Goal: Task Accomplishment & Management: Use online tool/utility

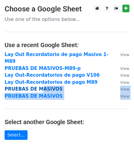
drag, startPoint x: 105, startPoint y: 96, endPoint x: 37, endPoint y: 81, distance: 70.4
click at [37, 81] on main "Choose a Google Sheet Use one of the options below... Use a recent Google Sheet…" at bounding box center [67, 121] width 134 height 232
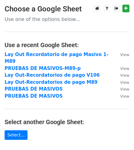
drag, startPoint x: 37, startPoint y: 86, endPoint x: 74, endPoint y: 96, distance: 37.5
click at [74, 96] on main "Choose a Google Sheet Use one of the options below... Use a recent Google Sheet…" at bounding box center [67, 121] width 134 height 232
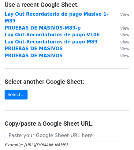
scroll to position [84, 0]
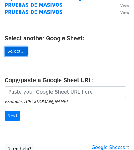
click at [11, 46] on link "Select..." at bounding box center [16, 51] width 23 height 10
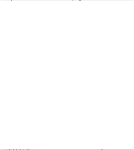
scroll to position [85, 0]
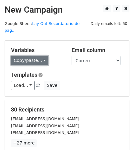
click at [42, 56] on link "Copy/paste..." at bounding box center [29, 61] width 37 height 10
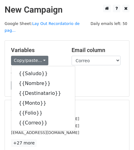
click at [89, 80] on div "Load... No templates saved Save" at bounding box center [67, 85] width 122 height 10
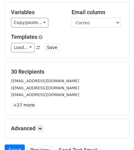
scroll to position [28, 0]
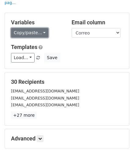
click at [43, 28] on link "Copy/paste..." at bounding box center [29, 33] width 37 height 10
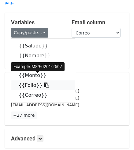
click at [28, 80] on link "{{Folio}}" at bounding box center [43, 85] width 64 height 10
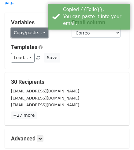
click at [38, 28] on link "Copy/paste..." at bounding box center [29, 33] width 37 height 10
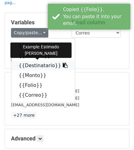
click at [26, 60] on link "{{Destinatario}}" at bounding box center [43, 65] width 64 height 10
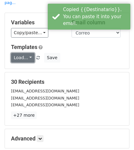
click at [28, 53] on link "Load..." at bounding box center [23, 58] width 24 height 10
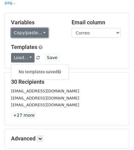
click at [39, 28] on link "Copy/paste..." at bounding box center [29, 33] width 37 height 10
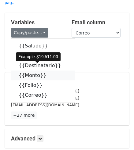
drag, startPoint x: 33, startPoint y: 68, endPoint x: 46, endPoint y: 69, distance: 12.9
click at [33, 70] on link "{{Monto}}" at bounding box center [43, 75] width 64 height 10
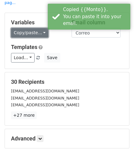
click at [43, 28] on link "Copy/paste..." at bounding box center [29, 33] width 37 height 10
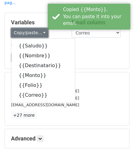
click at [43, 28] on link "Copy/paste..." at bounding box center [29, 33] width 37 height 10
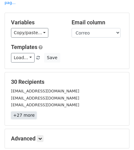
click at [16, 111] on link "+27 more" at bounding box center [24, 115] width 26 height 8
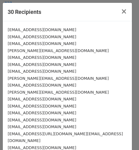
click at [43, 100] on small "fweberb@gmail.com" at bounding box center [42, 98] width 68 height 5
click at [43, 98] on div "fweberb@gmail.com" at bounding box center [67, 98] width 119 height 7
click at [42, 100] on small "fweberb@gmail.com" at bounding box center [42, 98] width 68 height 5
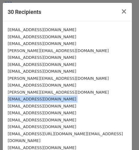
click at [42, 100] on small "fweberb@gmail.com" at bounding box center [42, 98] width 68 height 5
click at [121, 11] on span "×" at bounding box center [124, 11] width 6 height 9
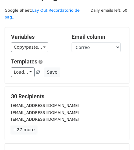
scroll to position [0, 0]
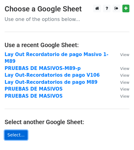
click at [18, 130] on link "Select..." at bounding box center [16, 135] width 23 height 10
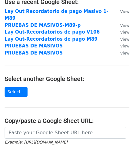
scroll to position [129, 0]
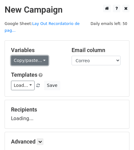
click at [33, 56] on link "Copy/paste..." at bounding box center [29, 61] width 37 height 10
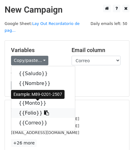
click at [29, 108] on link "{{Folio}}" at bounding box center [43, 113] width 64 height 10
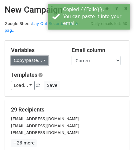
click at [41, 56] on link "Copy/paste..." at bounding box center [29, 61] width 37 height 10
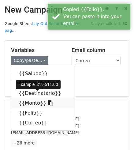
click at [29, 98] on link "{{Monto}}" at bounding box center [43, 103] width 64 height 10
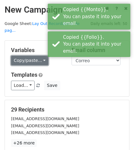
click at [40, 56] on link "Copy/paste..." at bounding box center [29, 61] width 37 height 10
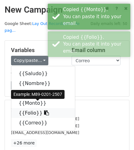
click at [24, 108] on link "{{Folio}}" at bounding box center [43, 113] width 64 height 10
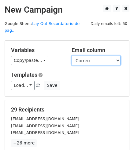
click at [91, 56] on select "Saludo Nombre Destinatario Monto Folio Correo" at bounding box center [96, 61] width 49 height 10
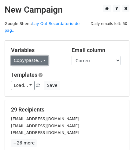
click at [25, 56] on link "Copy/paste..." at bounding box center [29, 61] width 37 height 10
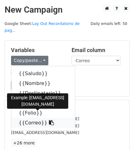
click at [31, 118] on link "{{Correo}}" at bounding box center [43, 123] width 64 height 10
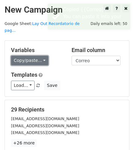
click at [34, 56] on link "Copy/paste..." at bounding box center [29, 61] width 37 height 10
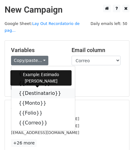
click at [34, 88] on link "{{Destinatario}}" at bounding box center [43, 93] width 64 height 10
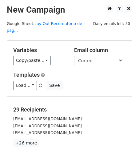
scroll to position [28, 0]
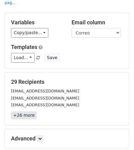
click at [23, 111] on link "+26 more" at bounding box center [24, 115] width 26 height 8
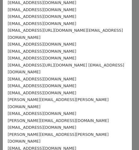
scroll to position [106, 0]
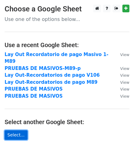
click at [10, 130] on link "Select..." at bounding box center [16, 135] width 23 height 10
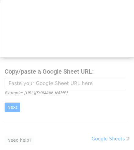
scroll to position [77, 0]
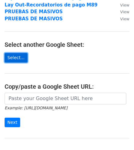
click at [10, 53] on link "Select..." at bounding box center [16, 58] width 23 height 10
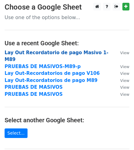
scroll to position [0, 0]
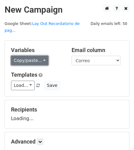
click at [26, 56] on link "Copy/paste..." at bounding box center [29, 61] width 37 height 10
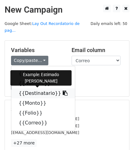
click at [33, 88] on link "{{Destinatario}}" at bounding box center [43, 93] width 64 height 10
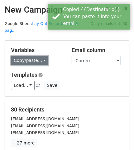
click at [30, 56] on link "Copy/paste..." at bounding box center [29, 61] width 37 height 10
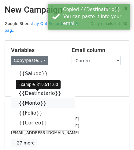
click at [30, 98] on link "{{Monto}}" at bounding box center [43, 103] width 64 height 10
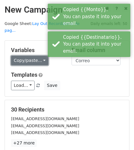
click at [35, 56] on link "Copy/paste..." at bounding box center [29, 61] width 37 height 10
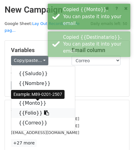
click at [24, 108] on link "{{Folio}}" at bounding box center [43, 113] width 64 height 10
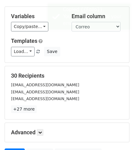
scroll to position [89, 0]
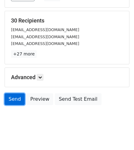
click at [14, 93] on link "Send" at bounding box center [15, 99] width 20 height 12
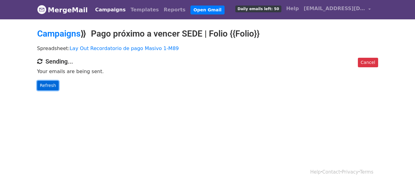
click at [45, 84] on link "Refresh" at bounding box center [48, 86] width 22 height 10
